Goal: Task Accomplishment & Management: Complete application form

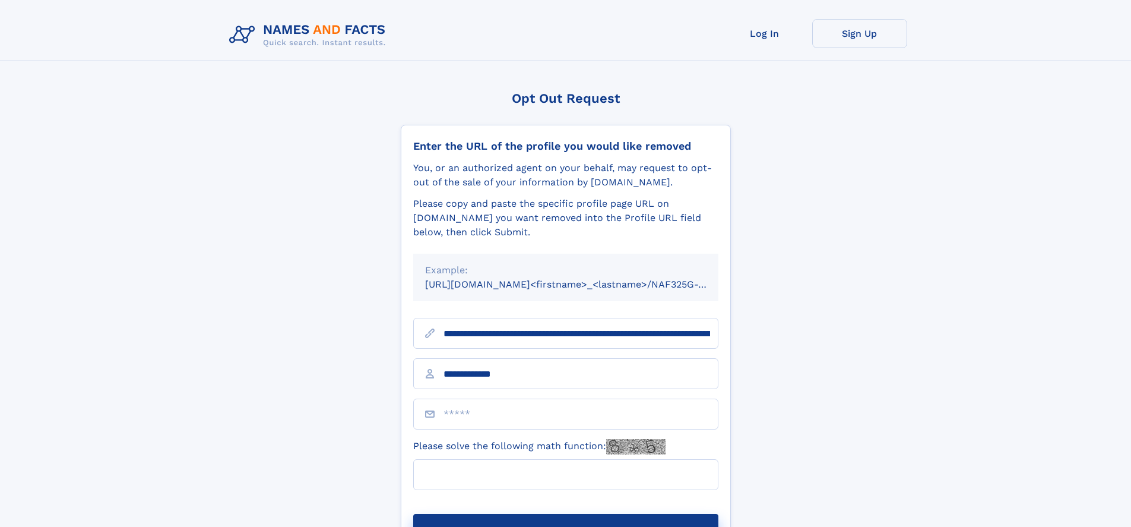
type input "**********"
type input "**"
click at [565, 514] on button "Submit Opt Out Request" at bounding box center [565, 533] width 305 height 38
